Goal: Information Seeking & Learning: Learn about a topic

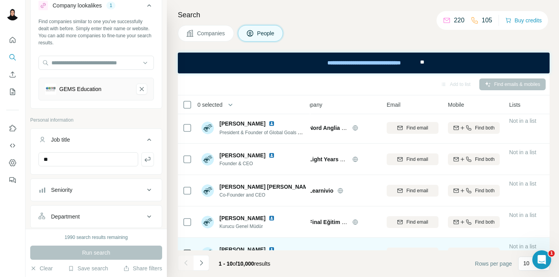
scroll to position [0, 16]
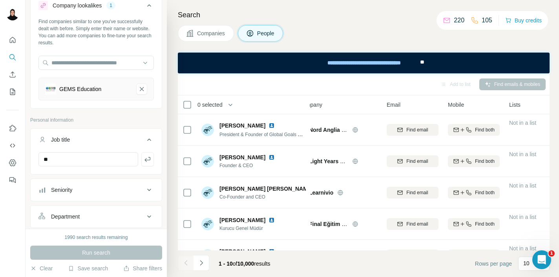
click at [190, 35] on icon at bounding box center [189, 33] width 7 height 7
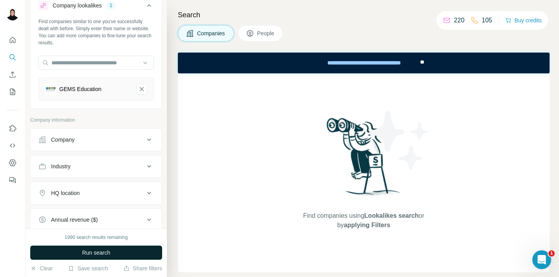
click at [103, 248] on button "Run search" at bounding box center [96, 253] width 132 height 14
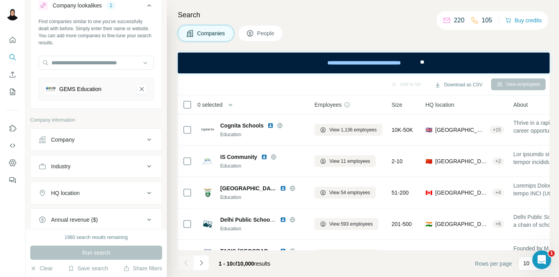
click at [252, 13] on h4 "Search" at bounding box center [364, 14] width 372 height 11
click at [150, 3] on icon at bounding box center [148, 5] width 9 height 9
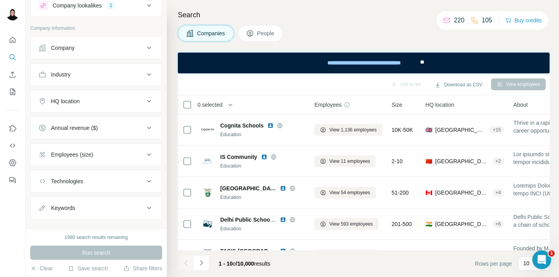
scroll to position [39, 0]
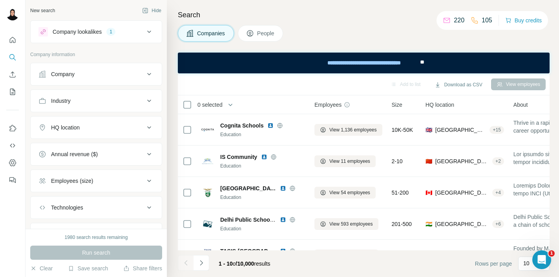
click at [57, 71] on div "Company" at bounding box center [63, 74] width 24 height 8
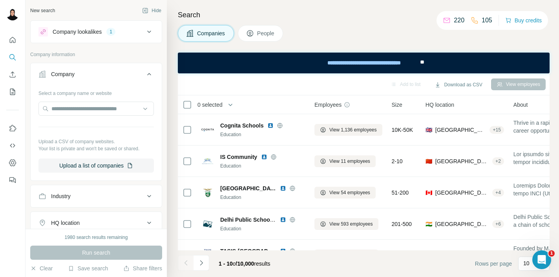
click at [82, 27] on div "Company lookalikes 1" at bounding box center [91, 31] width 106 height 9
